Goal: Connect with others: Connect with others

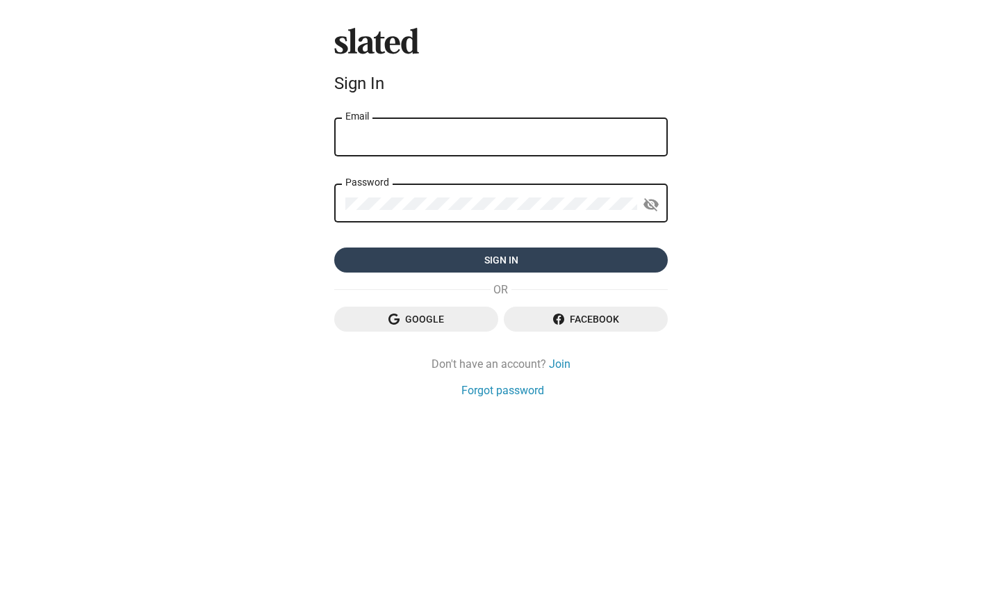
type input "[EMAIL_ADDRESS][DOMAIN_NAME]"
click at [499, 260] on span "Sign in" at bounding box center [500, 259] width 311 height 25
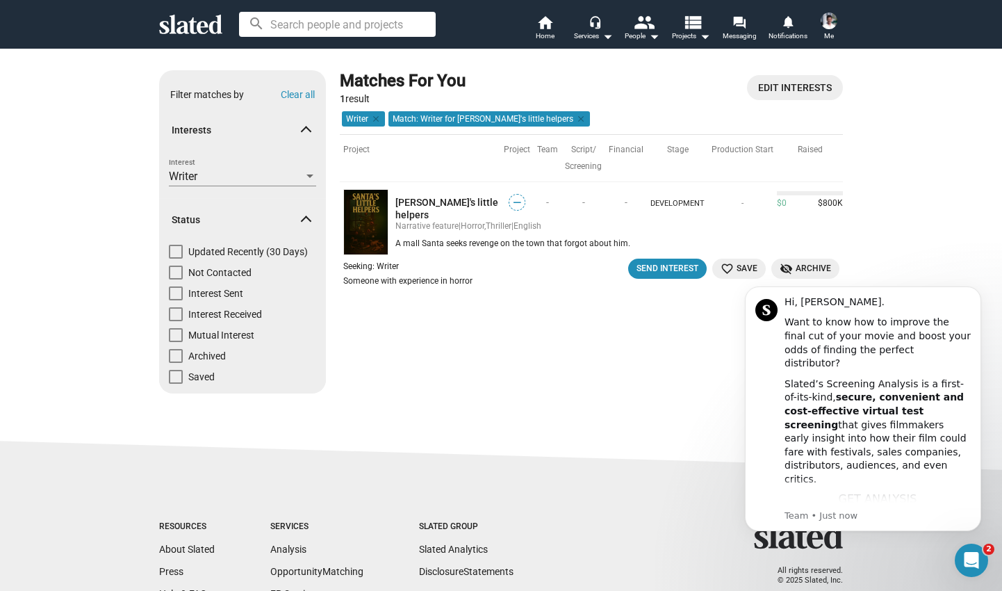
click at [636, 371] on div "Matches For You 1 result Edit Interests Writer clear Match: Writer for [PERSON_…" at bounding box center [591, 237] width 503 height 334
click at [977, 290] on icon "Dismiss notification" at bounding box center [976, 290] width 5 height 5
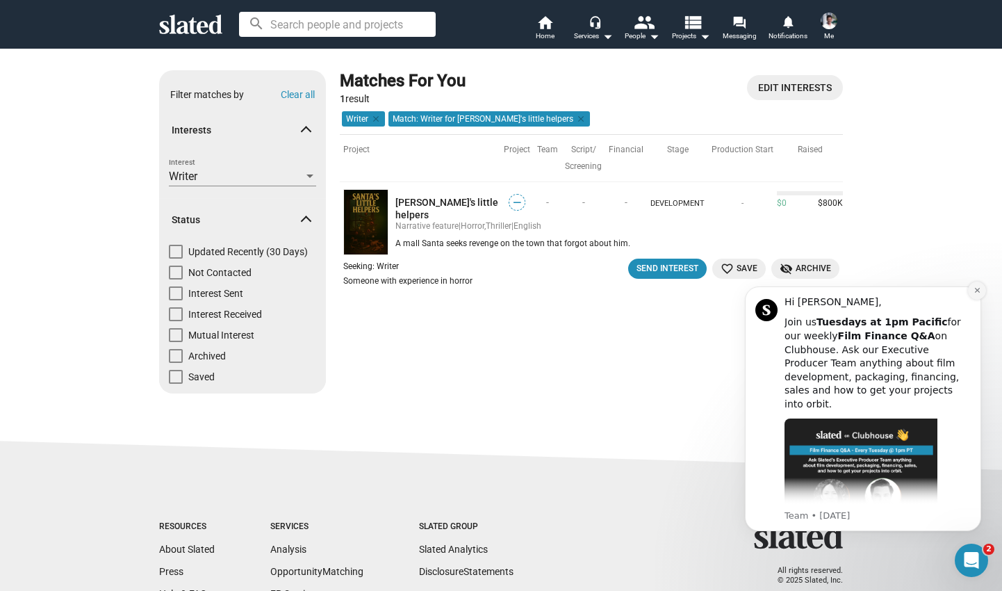
click at [974, 293] on icon "Dismiss notification" at bounding box center [978, 290] width 8 height 8
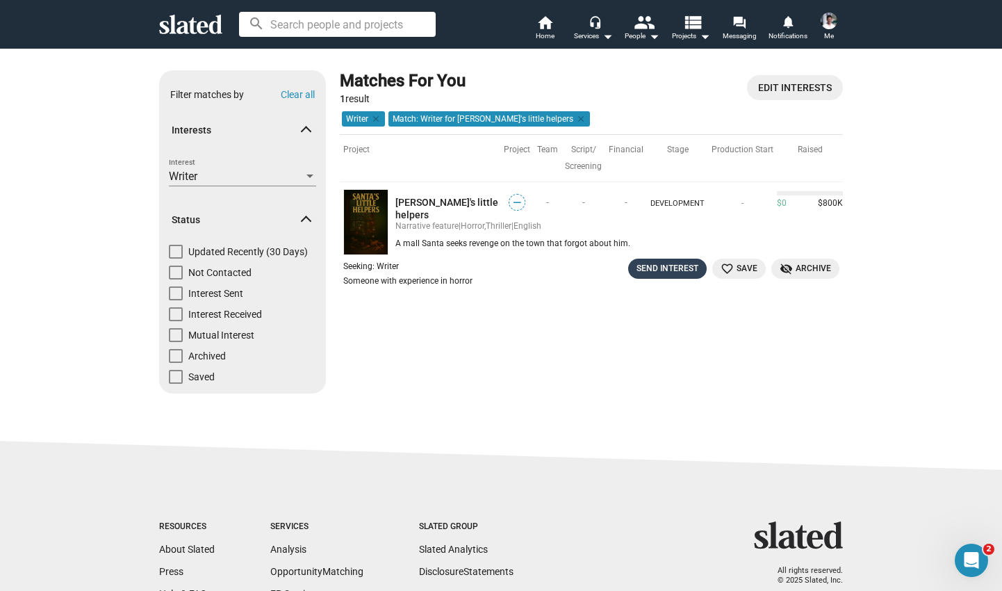
click at [660, 263] on div "Send Interest" at bounding box center [668, 268] width 62 height 15
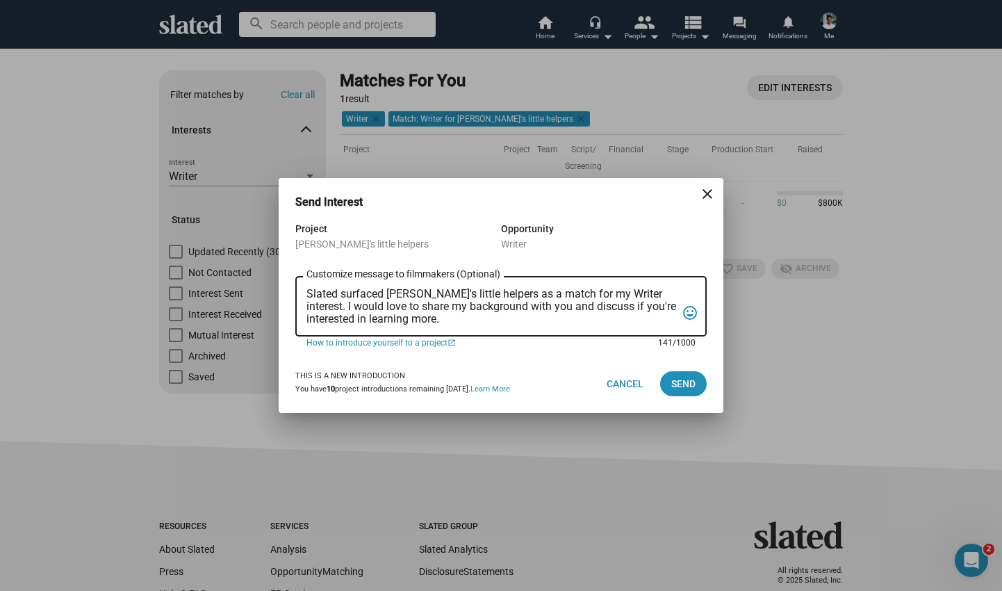
drag, startPoint x: 451, startPoint y: 322, endPoint x: 301, endPoint y: 276, distance: 157.2
click at [301, 276] on div "Slated surfaced [PERSON_NAME]'s little helpers as a match for my Writer interes…" at bounding box center [500, 304] width 411 height 63
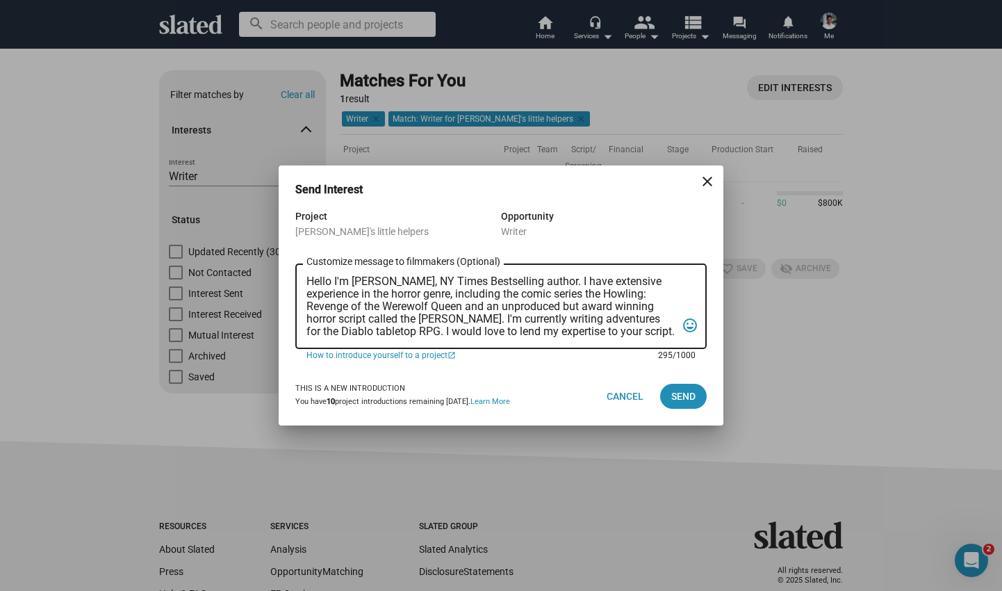
drag, startPoint x: 648, startPoint y: 332, endPoint x: 487, endPoint y: 335, distance: 161.3
click at [487, 335] on textarea "Hello I'm [PERSON_NAME], NY Times Bestselling author. I have extensive experien…" at bounding box center [491, 306] width 370 height 63
type textarea "Hello I'm [PERSON_NAME], NY Times Bestselling author. I have extensive experien…"
click at [687, 394] on span "Send" at bounding box center [683, 396] width 24 height 25
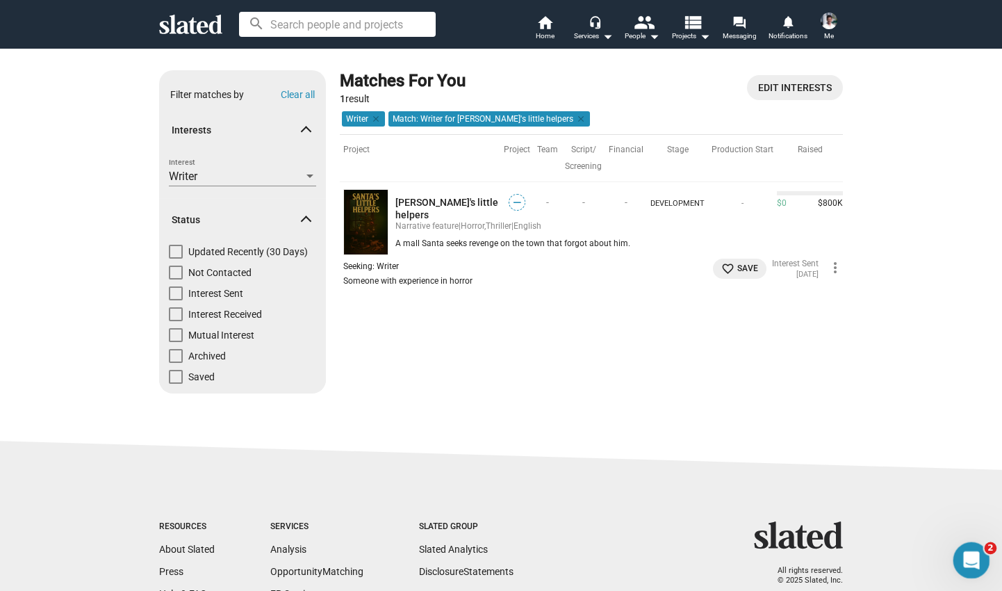
click at [960, 564] on div "Open Intercom Messenger" at bounding box center [970, 558] width 46 height 46
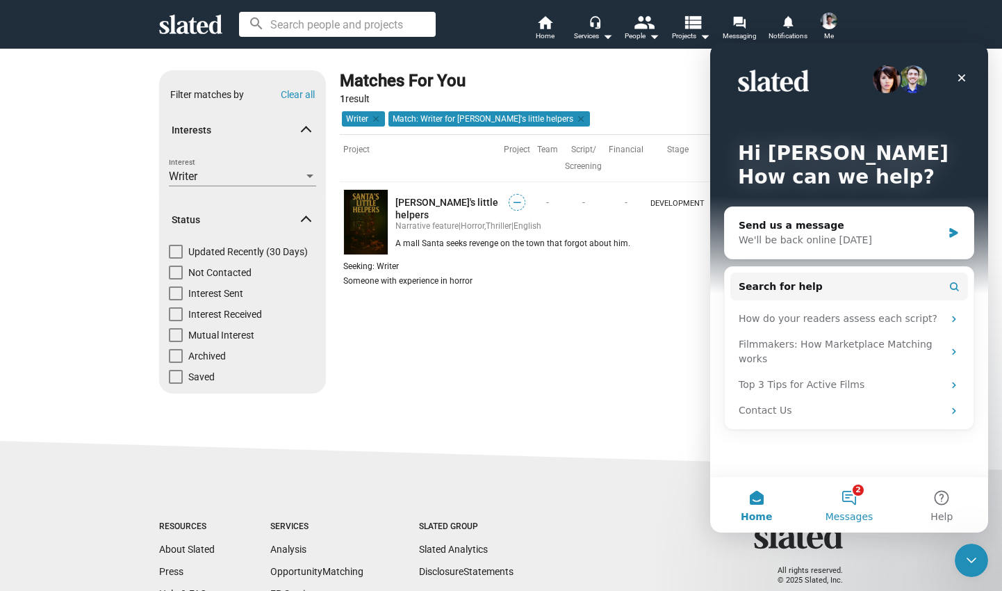
click at [851, 507] on button "2 Messages" at bounding box center [849, 505] width 92 height 56
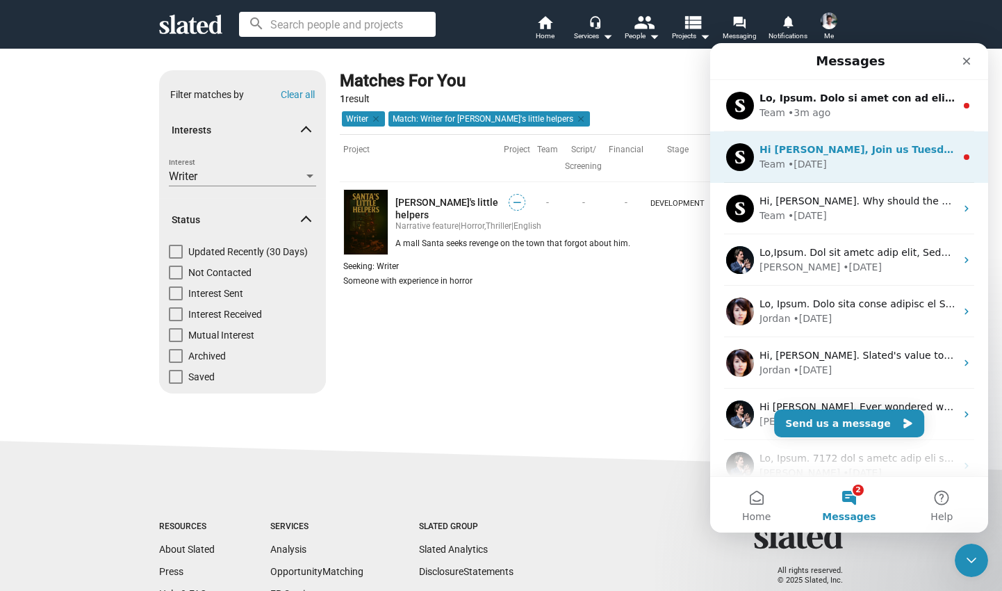
click at [850, 165] on div "Team • [DATE]" at bounding box center [858, 164] width 196 height 15
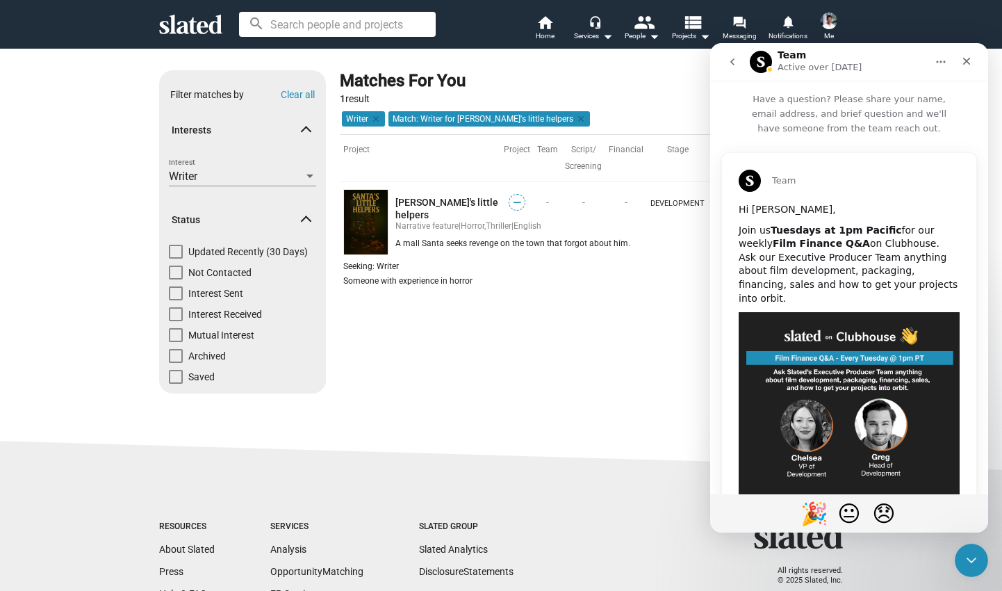
scroll to position [149, 0]
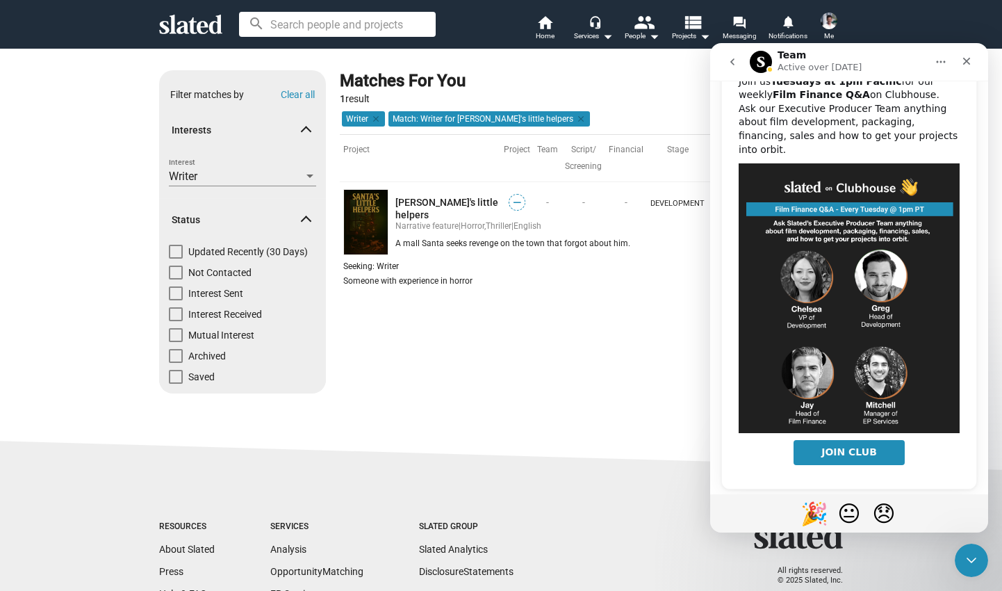
click at [727, 487] on div "Team Hi [PERSON_NAME], Join us Tuesdays at 1pm Pacific for our weekly Film Fina…" at bounding box center [849, 252] width 278 height 531
click at [942, 518] on div "🎉 😐 😞" at bounding box center [849, 513] width 278 height 38
click at [733, 59] on icon "go back" at bounding box center [732, 61] width 4 height 7
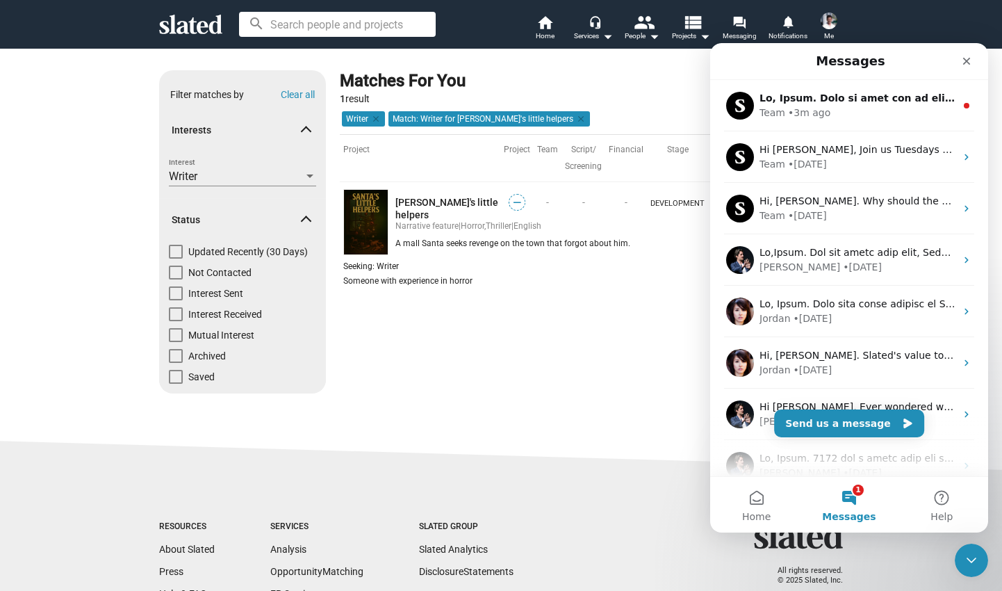
scroll to position [0, 0]
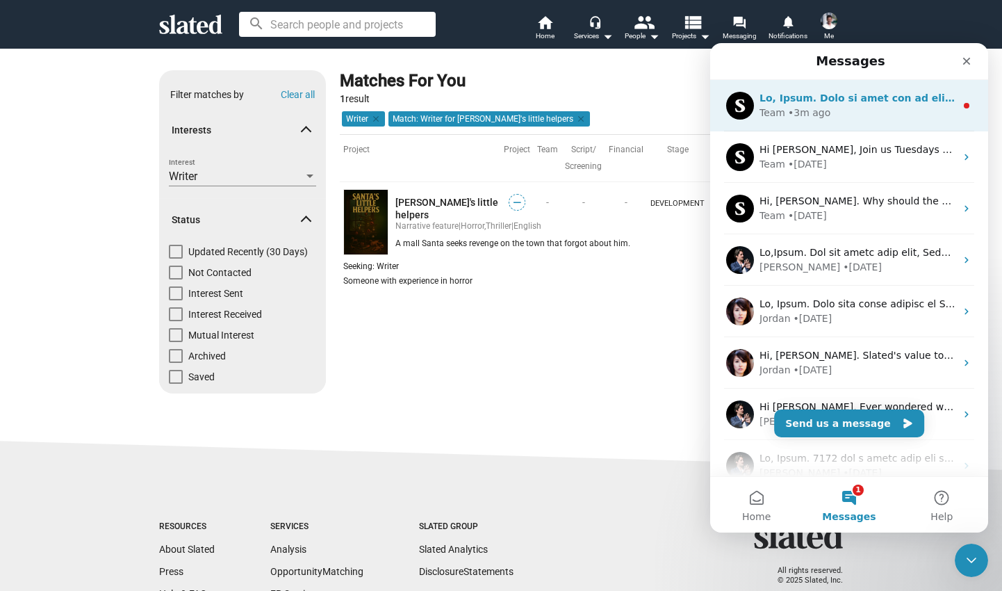
click at [854, 117] on div "Team • 3m ago" at bounding box center [858, 113] width 196 height 15
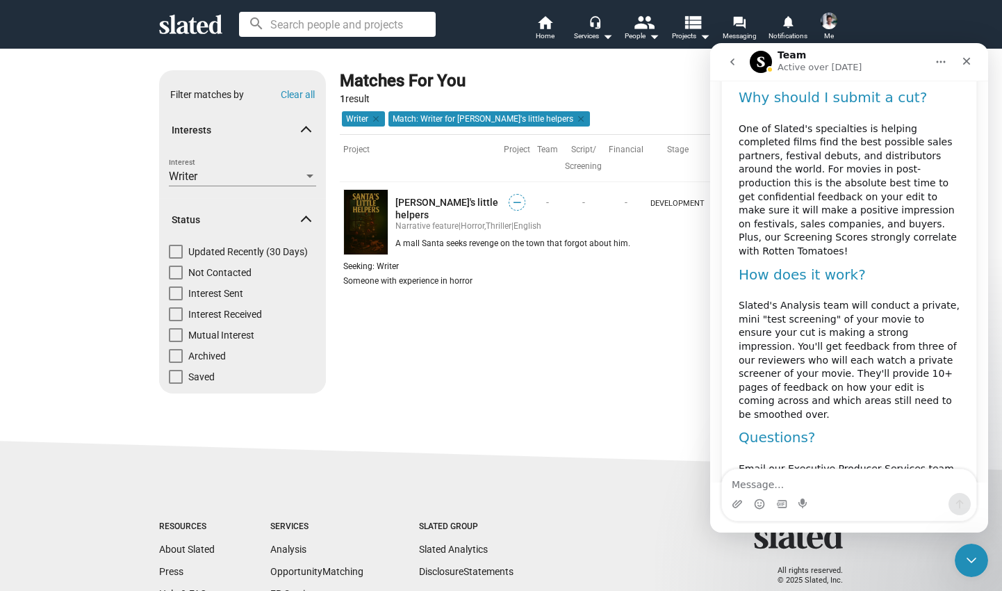
scroll to position [550, 0]
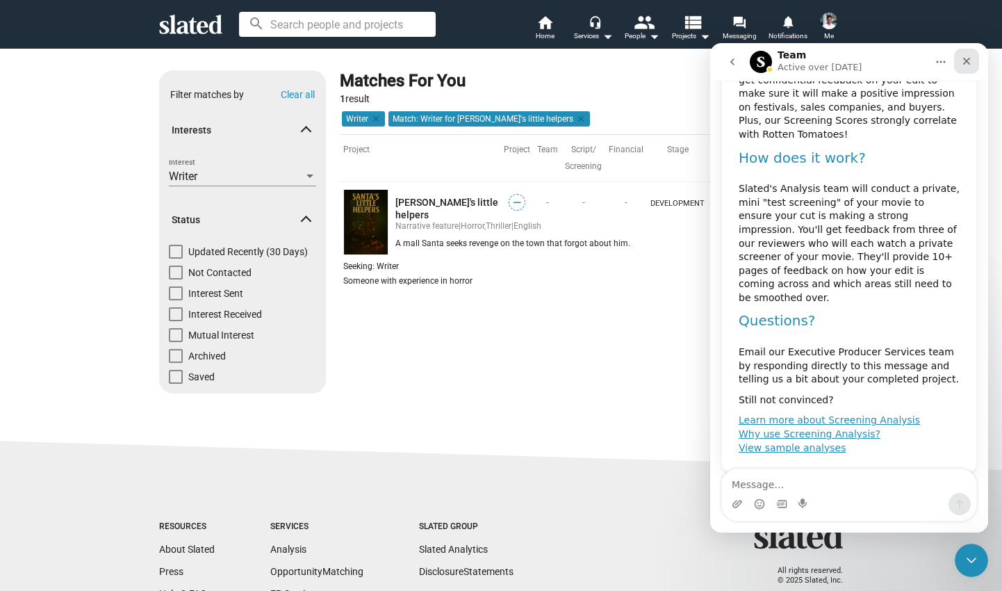
click at [964, 61] on icon "Close" at bounding box center [966, 61] width 11 height 11
